Goal: Task Accomplishment & Management: Use online tool/utility

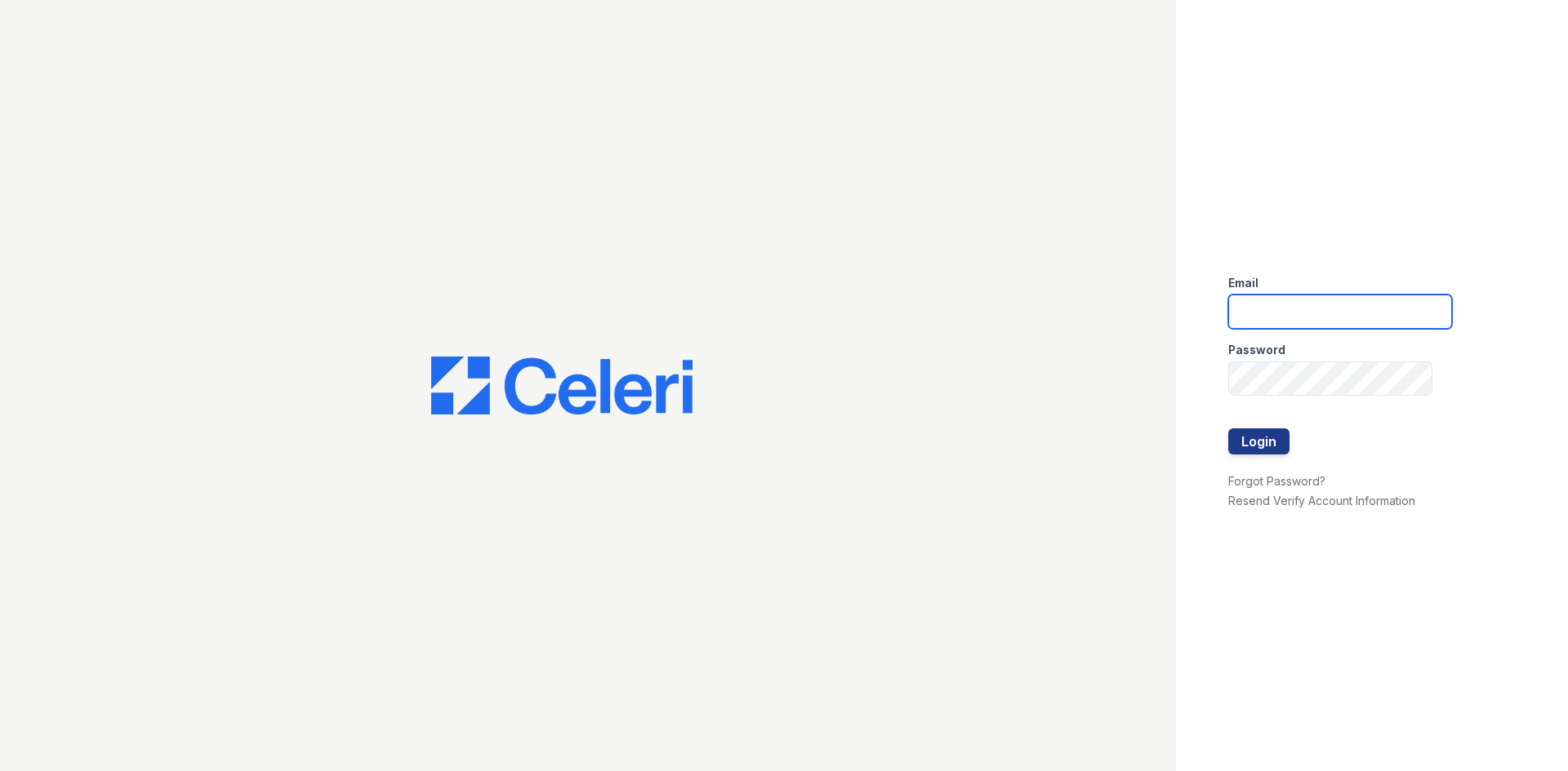
click at [1287, 320] on input "email" at bounding box center [1340, 311] width 224 height 34
type input "[EMAIL_ADDRESS][DOMAIN_NAME]"
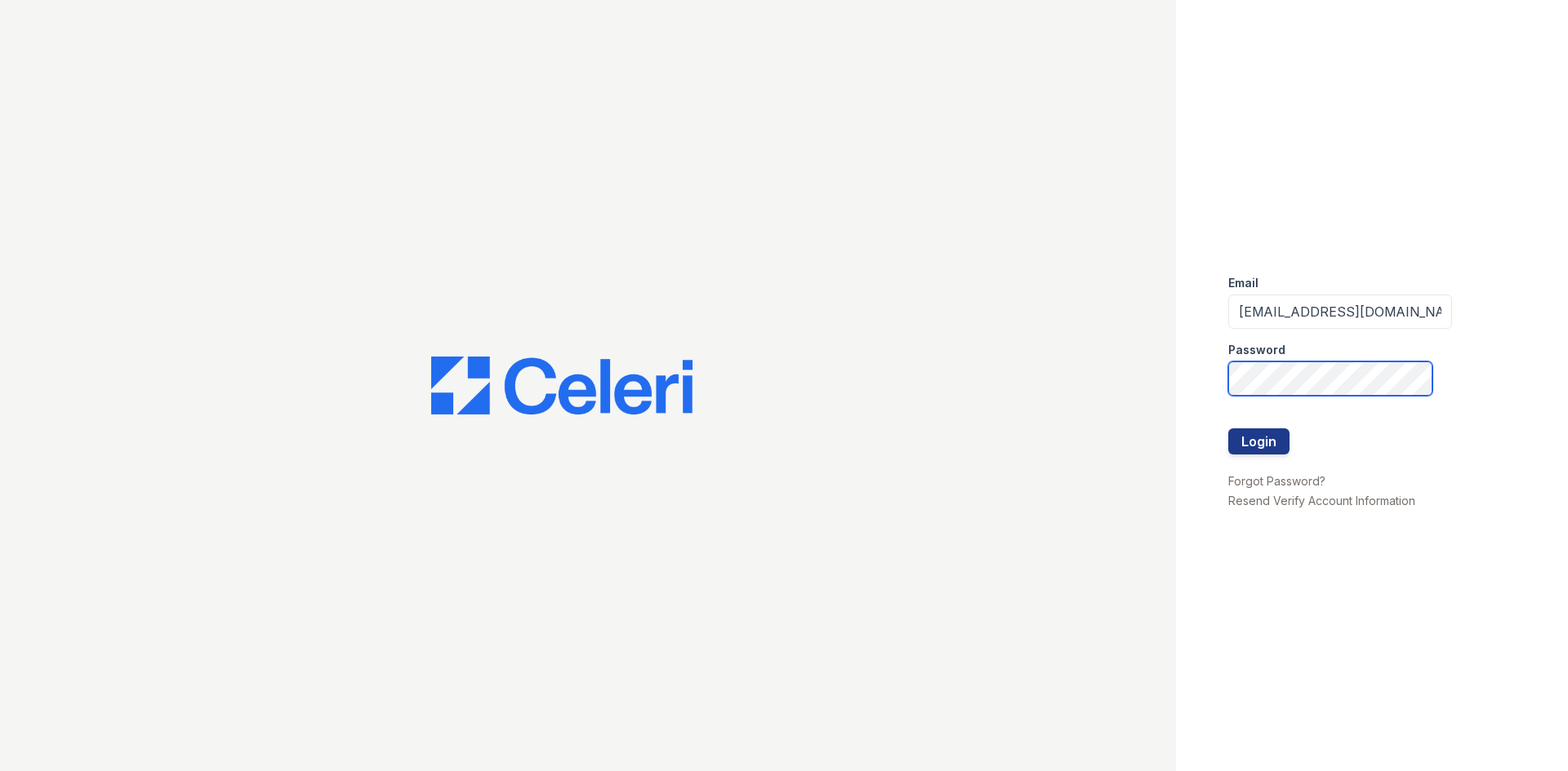
click at [1228, 429] on button "Login" at bounding box center [1258, 441] width 61 height 26
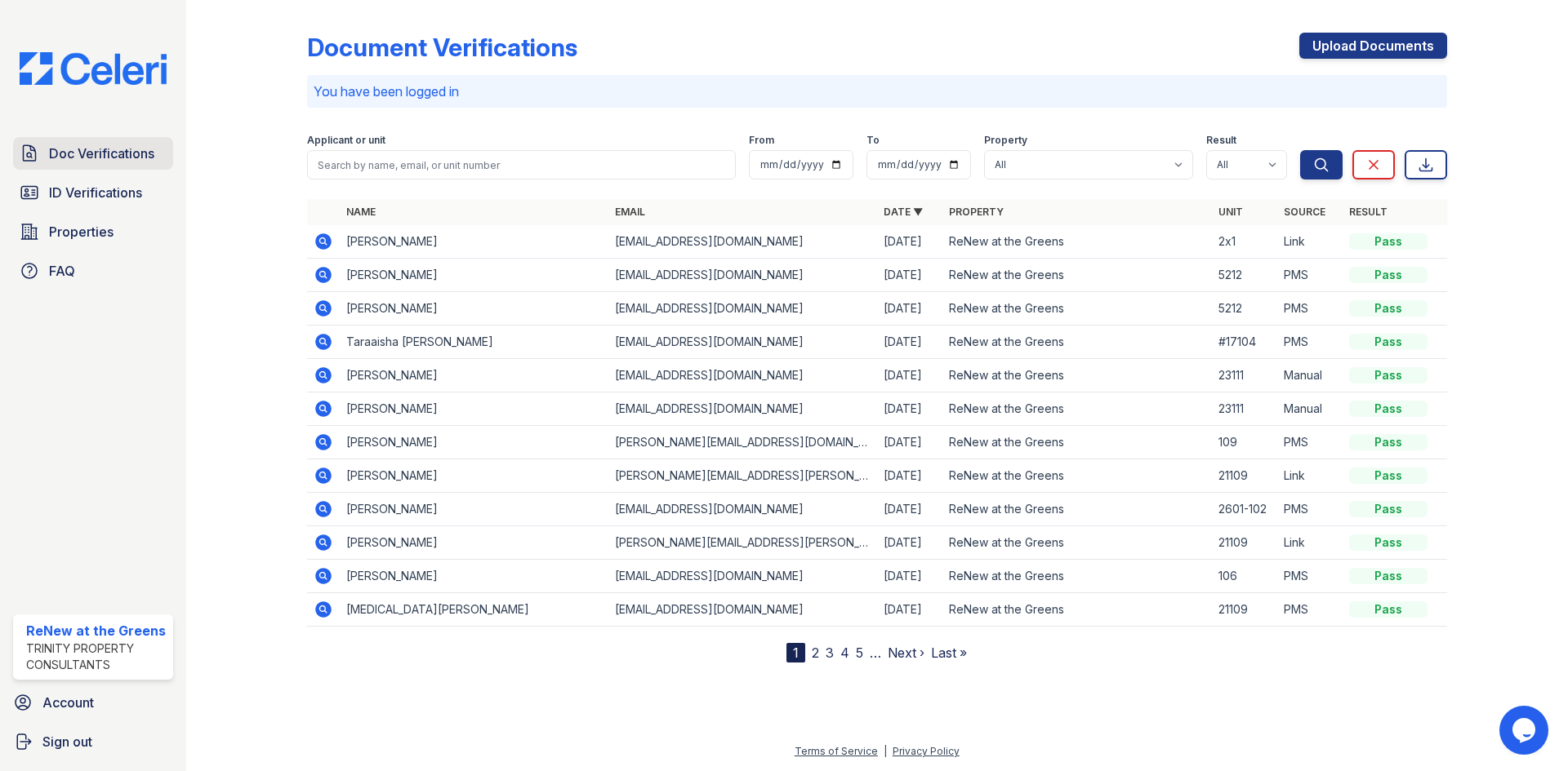
click at [103, 164] on link "Doc Verifications" at bounding box center [93, 154] width 160 height 33
click at [106, 186] on span "ID Verifications" at bounding box center [96, 193] width 93 height 19
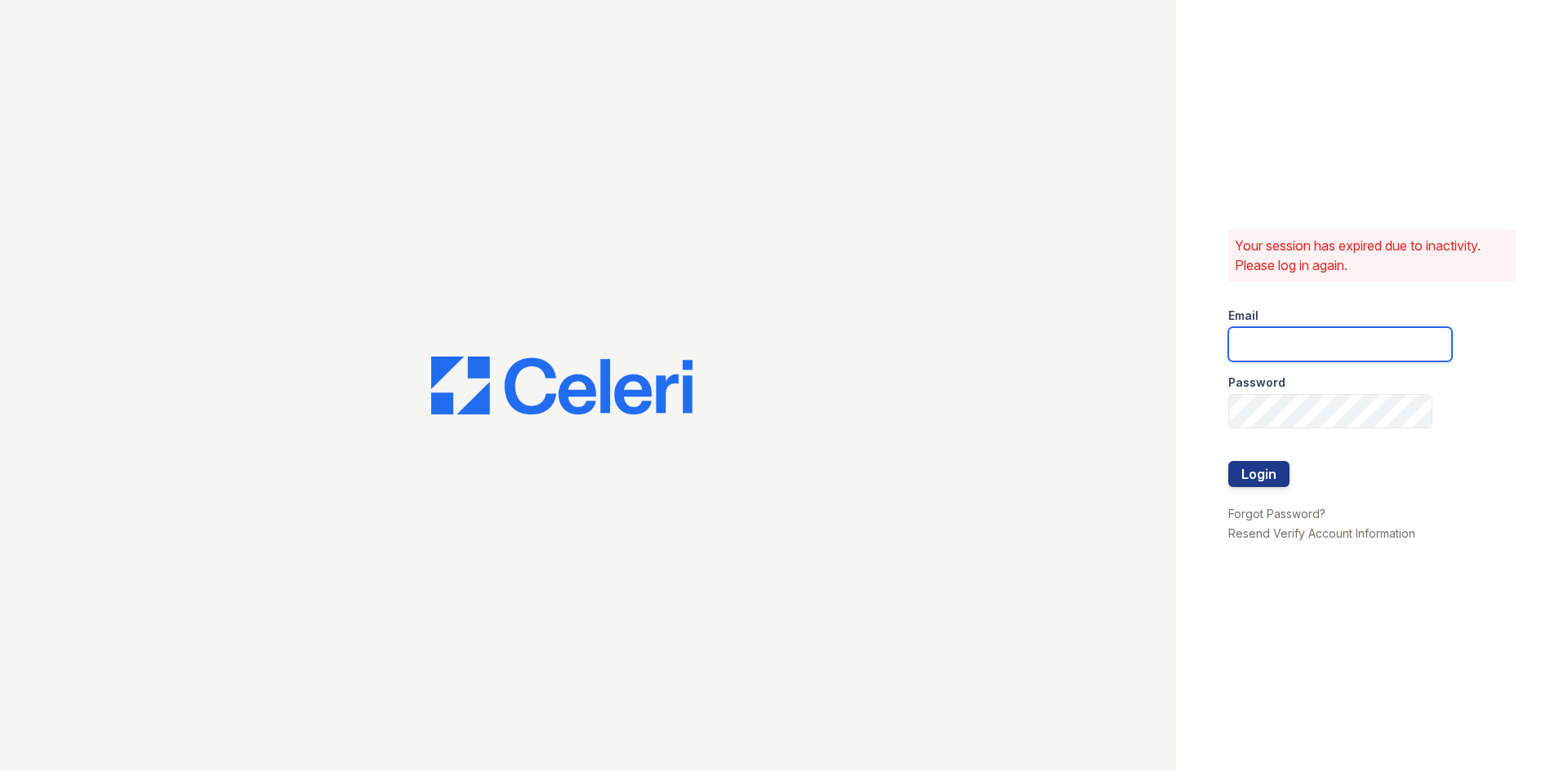
click at [1264, 346] on input "email" at bounding box center [1340, 343] width 224 height 34
type input "renewatthegreens@trinity-pm.com"
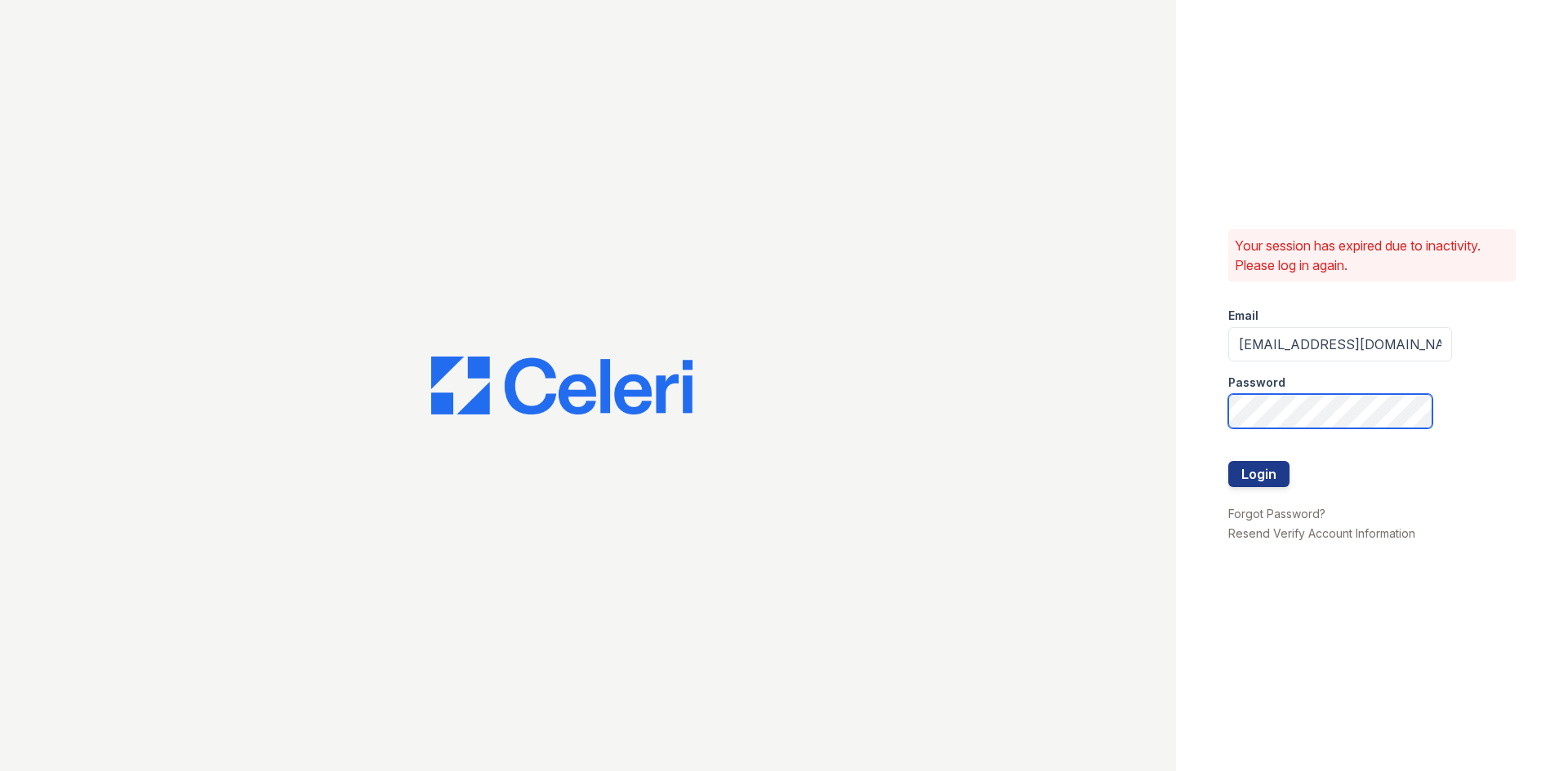
click at [1228, 461] on button "Login" at bounding box center [1258, 474] width 61 height 26
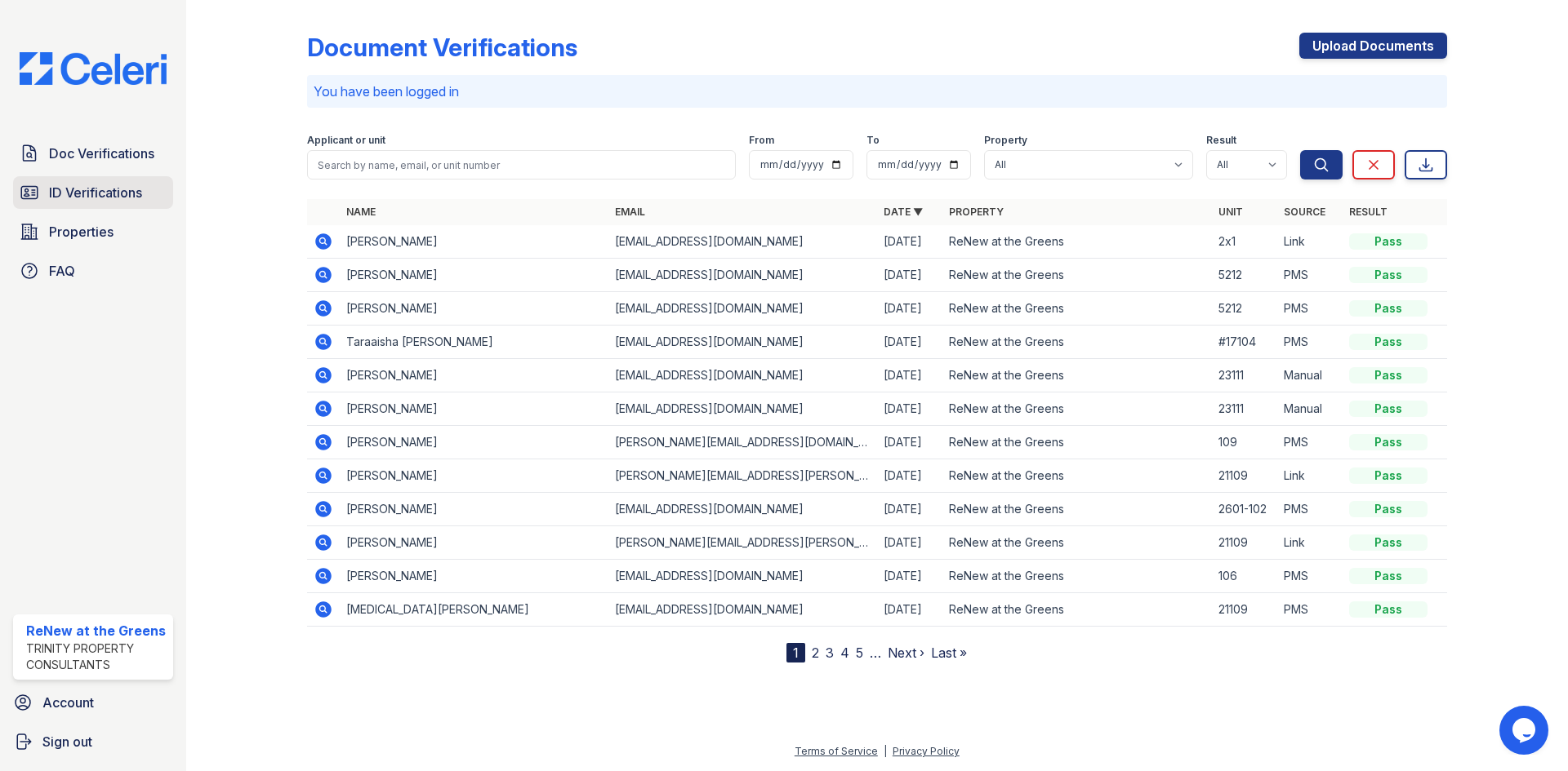
click at [146, 208] on link "ID Verifications" at bounding box center [93, 193] width 160 height 33
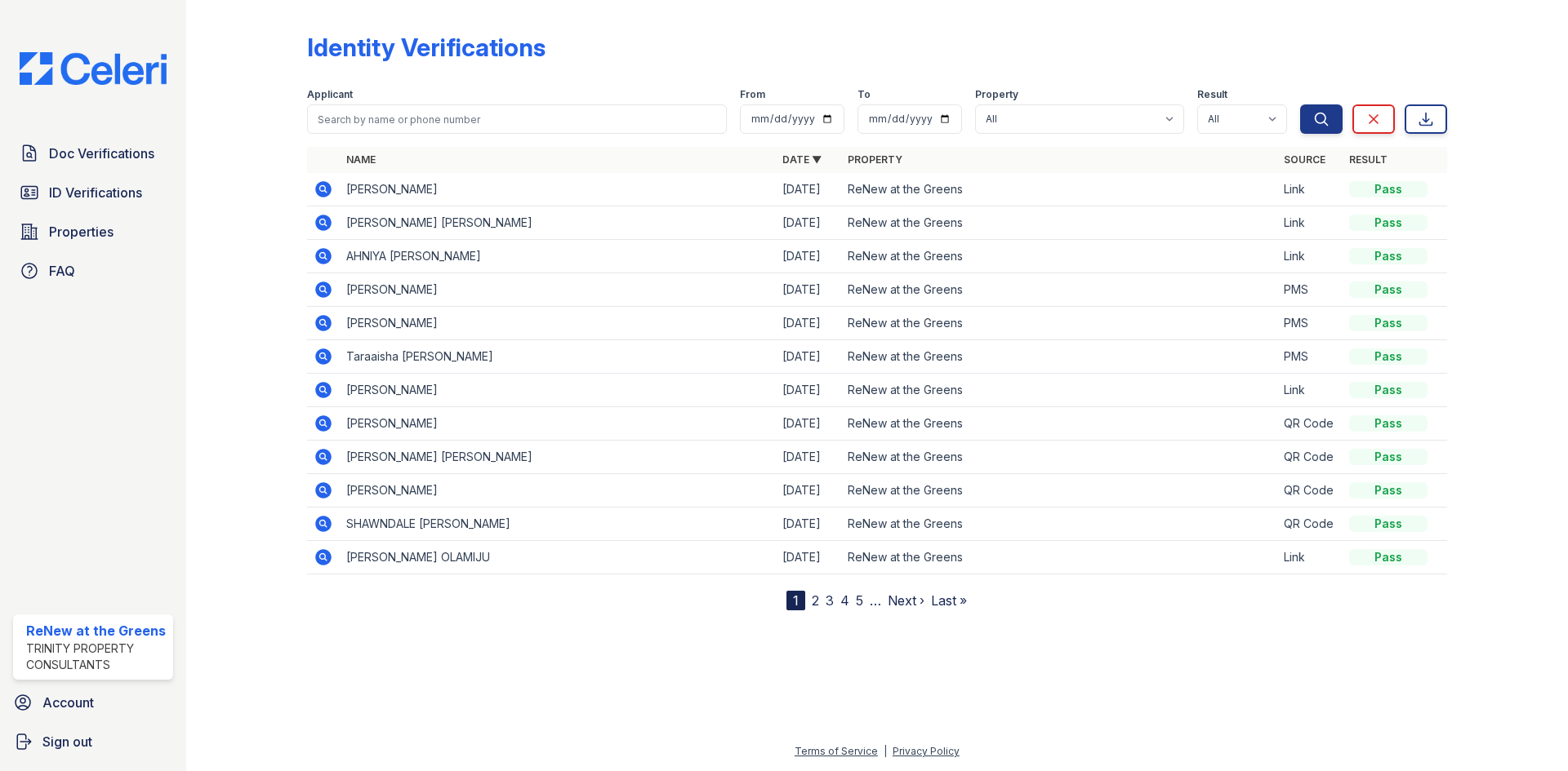
click at [259, 193] on div at bounding box center [259, 309] width 95 height 604
click at [321, 259] on icon at bounding box center [323, 256] width 16 height 16
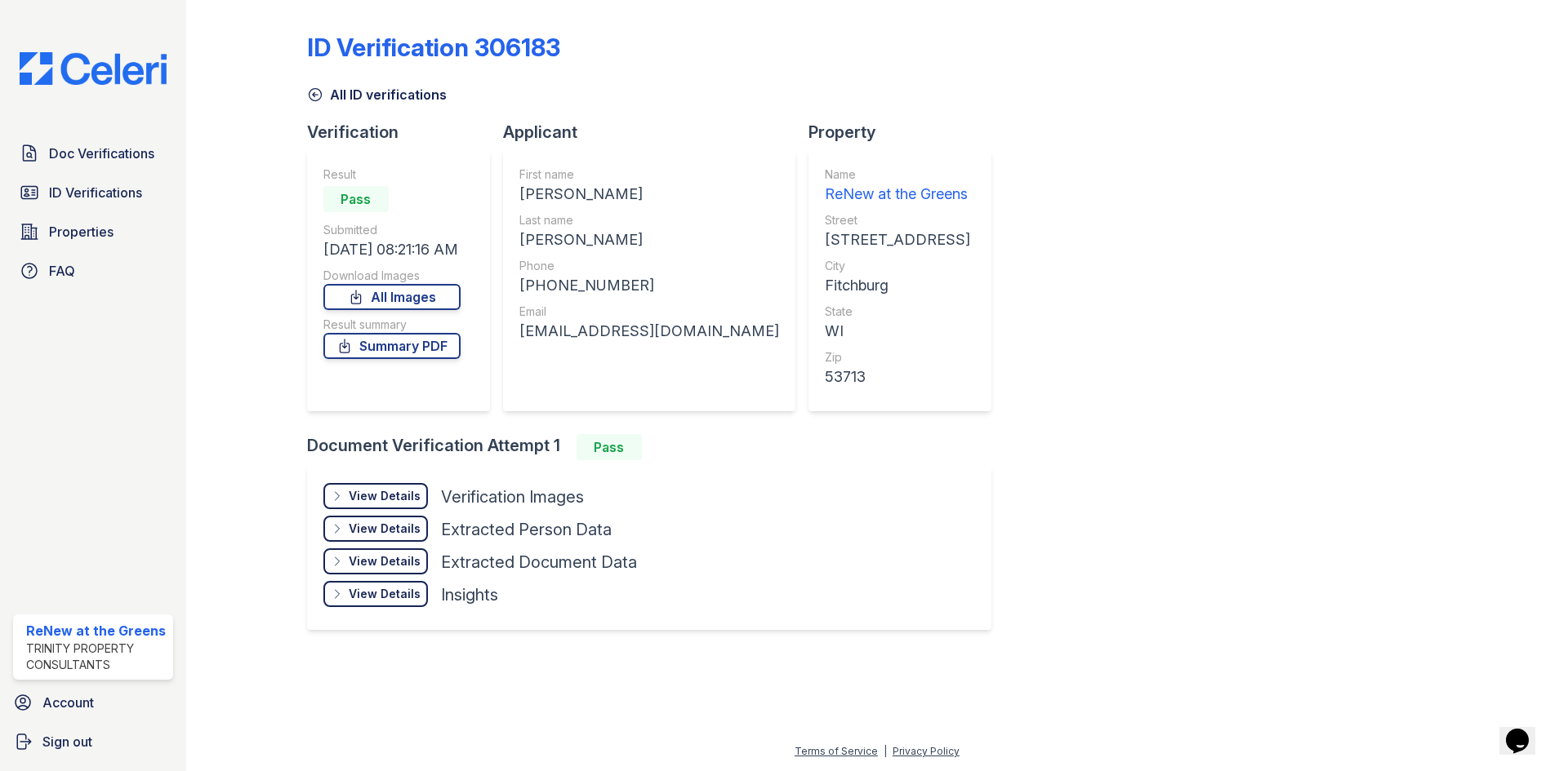
click at [397, 488] on div "View Details Details" at bounding box center [376, 496] width 105 height 26
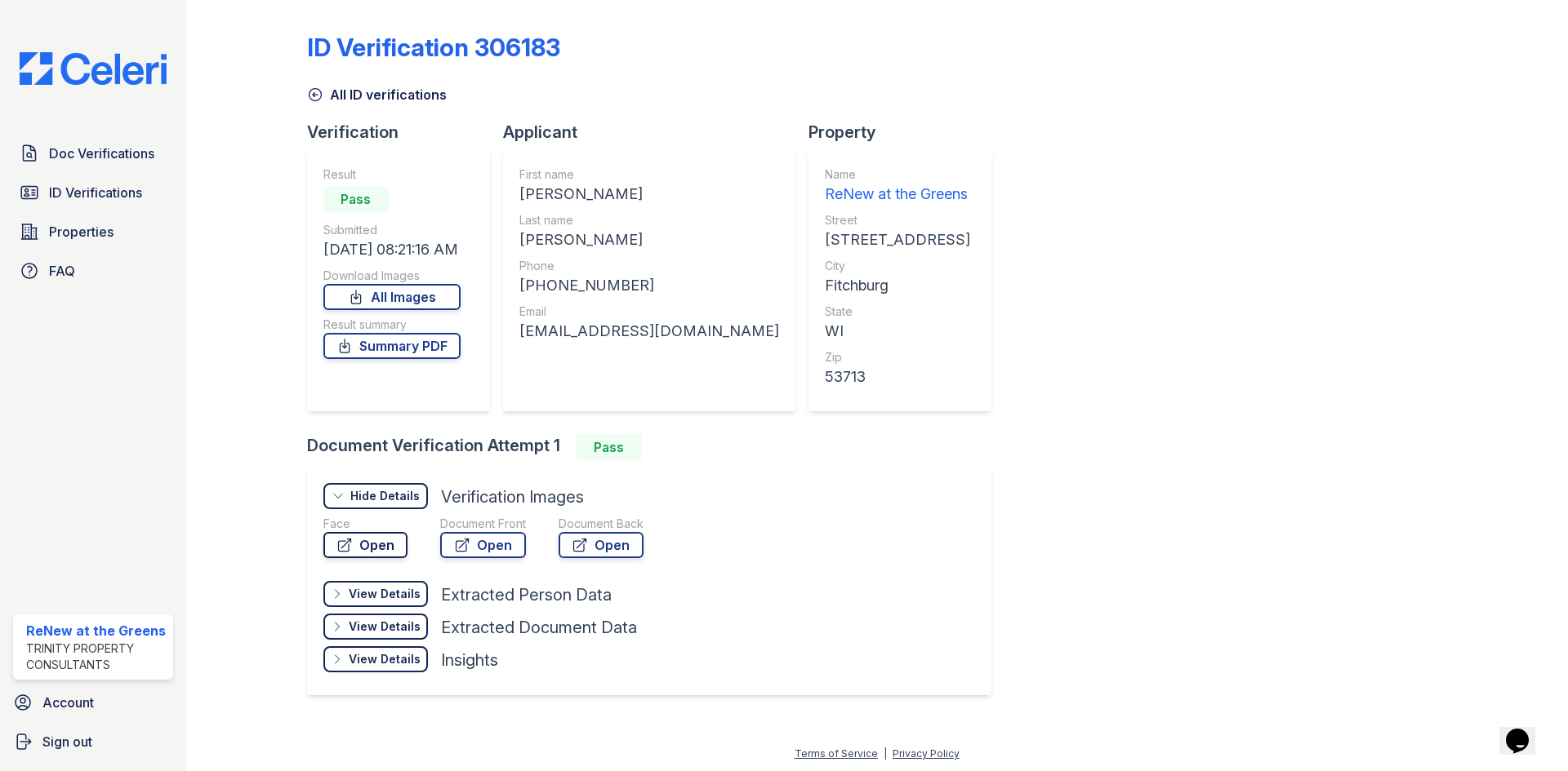
click at [386, 547] on link "Open" at bounding box center [365, 545] width 84 height 26
click at [489, 549] on link "Open" at bounding box center [483, 545] width 86 height 26
